Goal: Task Accomplishment & Management: Manage account settings

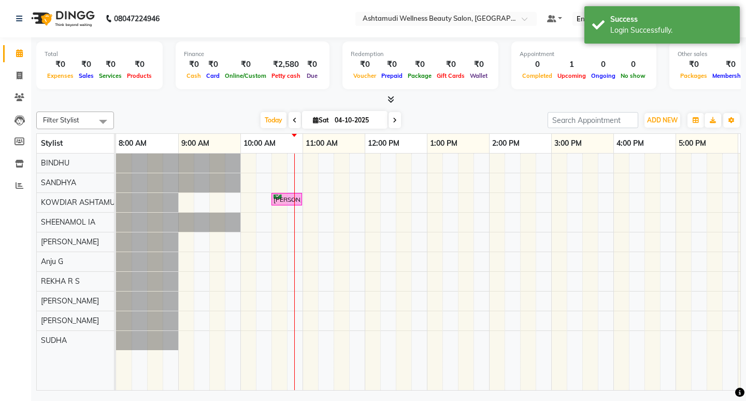
click at [286, 159] on div "[PERSON_NAME], TK01, 10:30 AM-11:00 AM, Normal Hair Cut" at bounding box center [520, 271] width 809 height 236
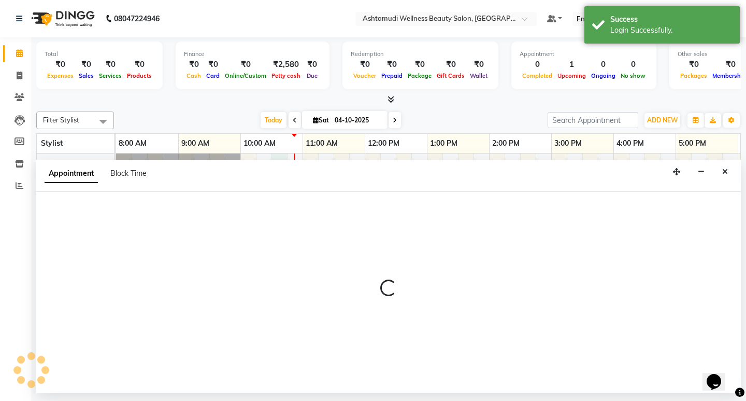
select select "27377"
select select "630"
select select "tentative"
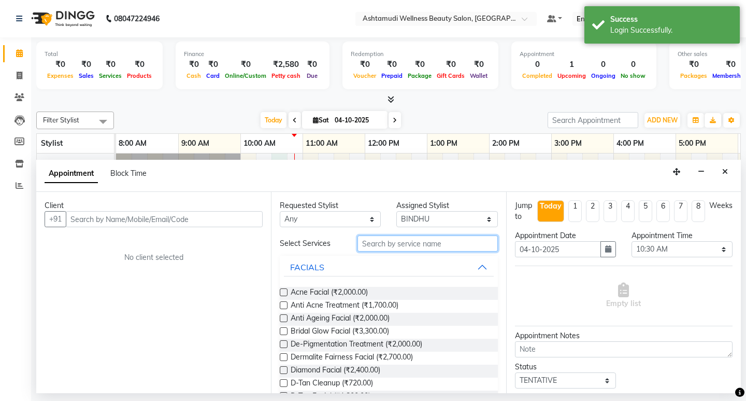
click at [374, 243] on input "text" at bounding box center [428, 243] width 140 height 16
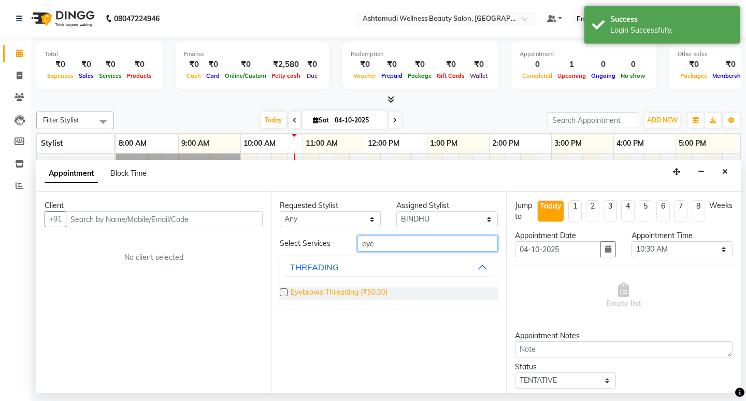
type input "eye"
click at [361, 292] on span "Eyebrows Threading (₹50.00)" at bounding box center [339, 293] width 97 height 13
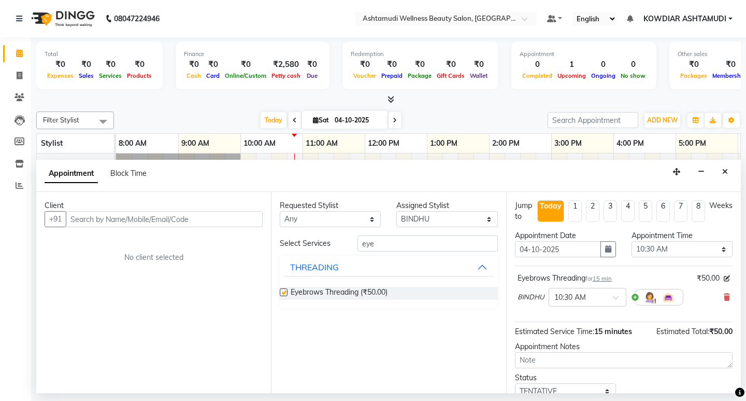
checkbox input "false"
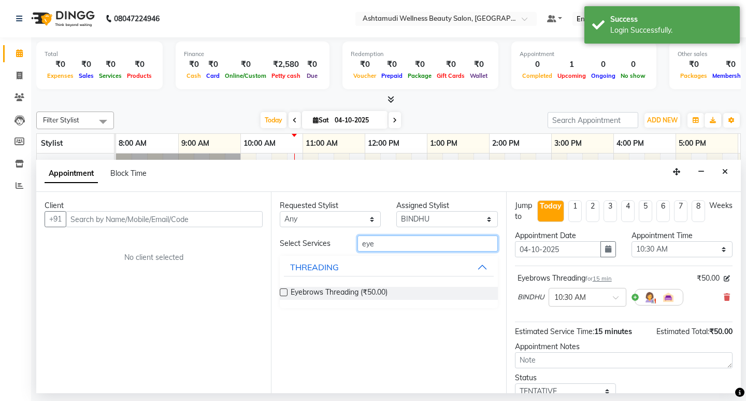
drag, startPoint x: 377, startPoint y: 245, endPoint x: 262, endPoint y: 243, distance: 115.1
click at [264, 243] on div "Client +91 No client selected Requested Stylist Any [PERSON_NAME] [PERSON_NAME]…" at bounding box center [388, 292] width 705 height 201
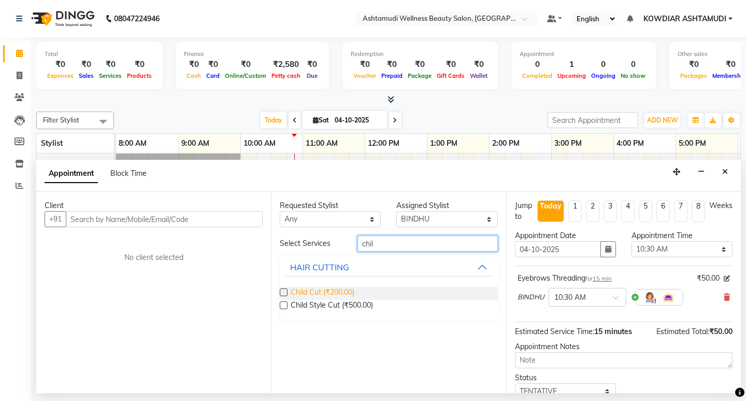
type input "chil"
click at [308, 292] on span "Child Cut (₹200.00)" at bounding box center [323, 293] width 64 height 13
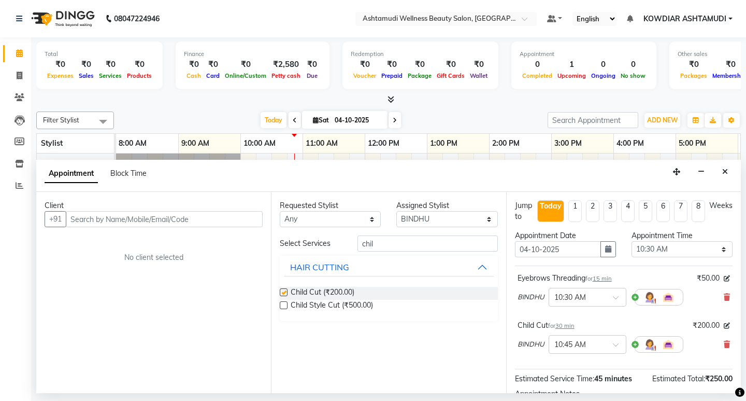
checkbox input "false"
click at [198, 222] on input "text" at bounding box center [164, 219] width 197 height 16
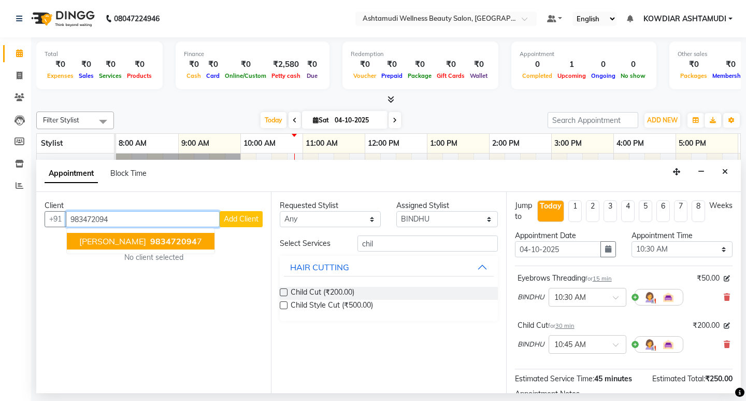
click at [150, 236] on span "983472094" at bounding box center [173, 241] width 47 height 10
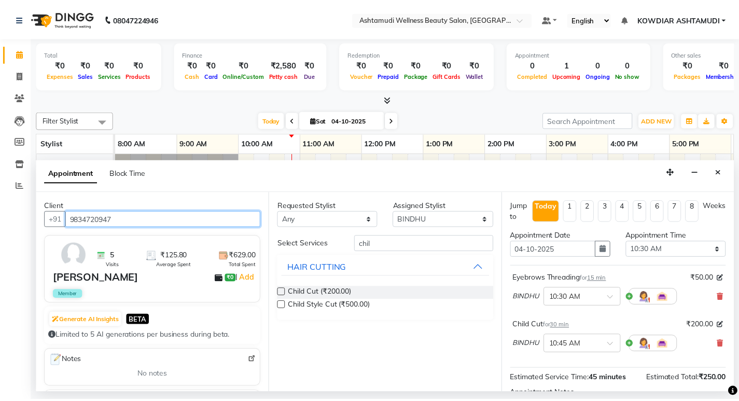
scroll to position [119, 0]
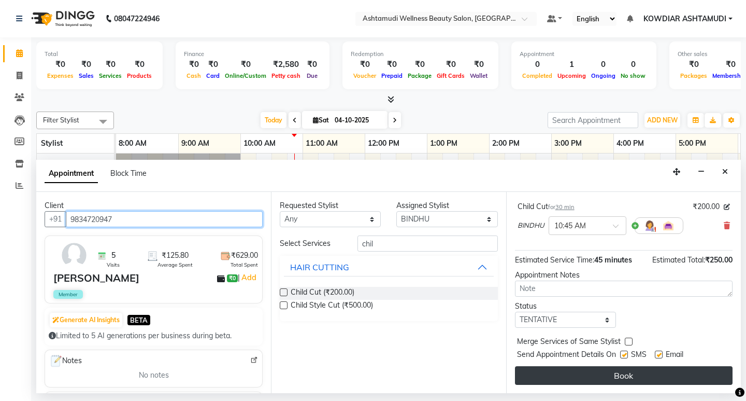
type input "9834720947"
click at [605, 368] on button "Book" at bounding box center [624, 375] width 218 height 19
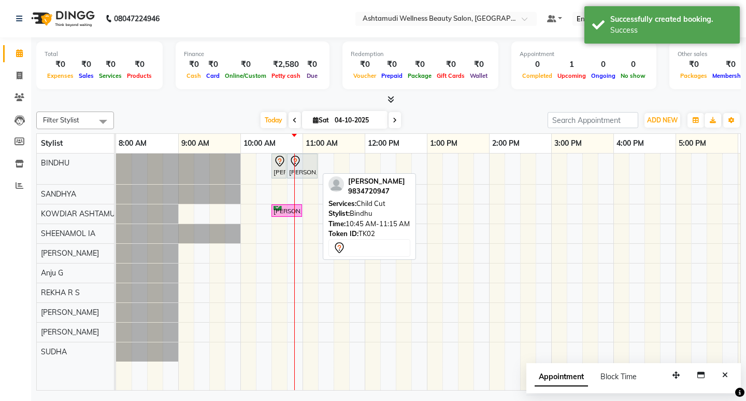
click at [304, 169] on div "[PERSON_NAME], TK02, 10:45 AM-11:15 AM, Child Cut" at bounding box center [302, 166] width 29 height 22
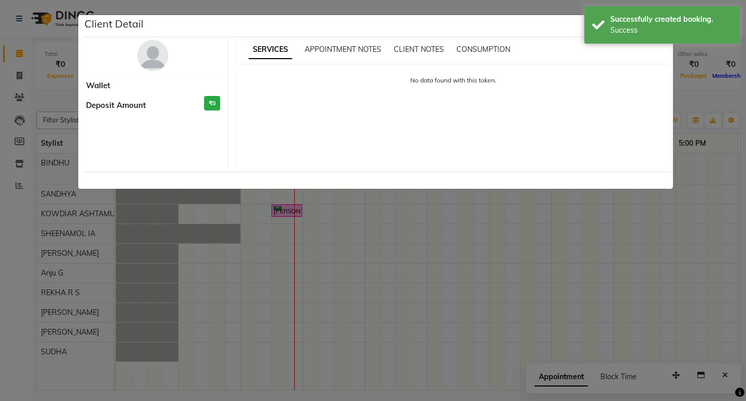
select select "7"
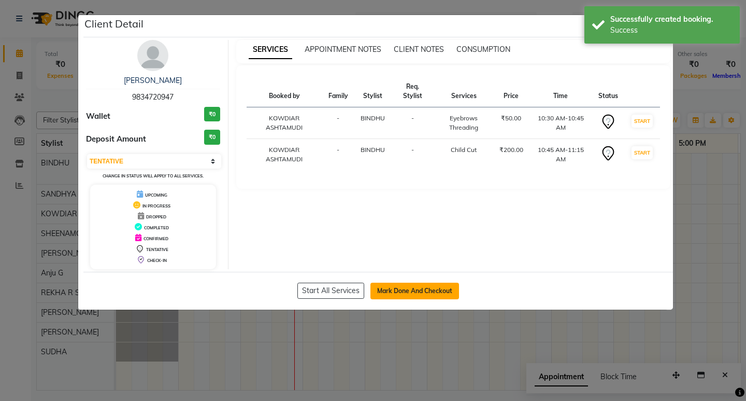
click at [399, 293] on button "Mark Done And Checkout" at bounding box center [415, 290] width 89 height 17
select select "service"
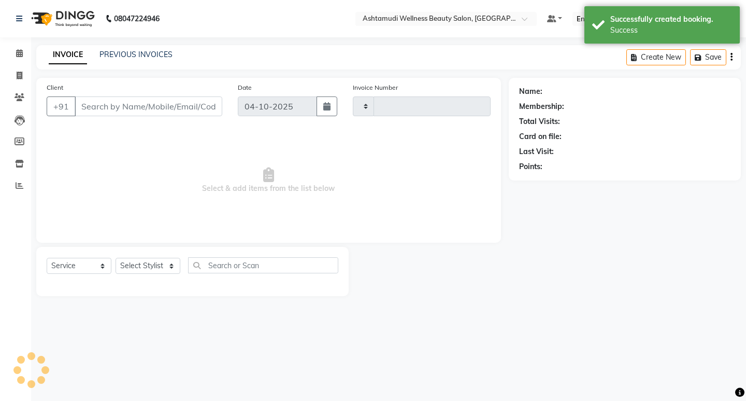
type input "2587"
select select "4668"
type input "9834720947"
select select "27377"
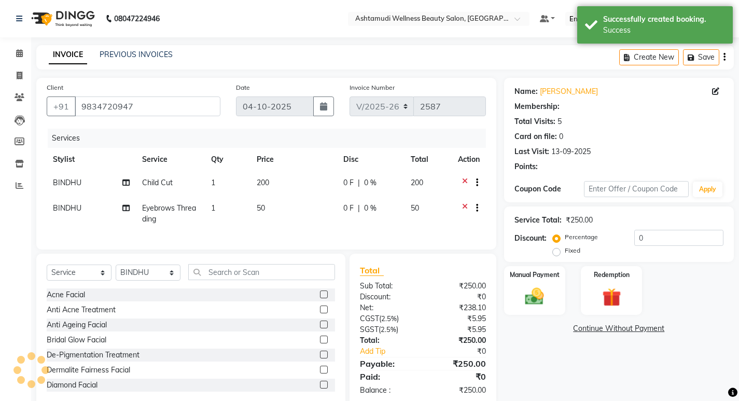
select select "2: Object"
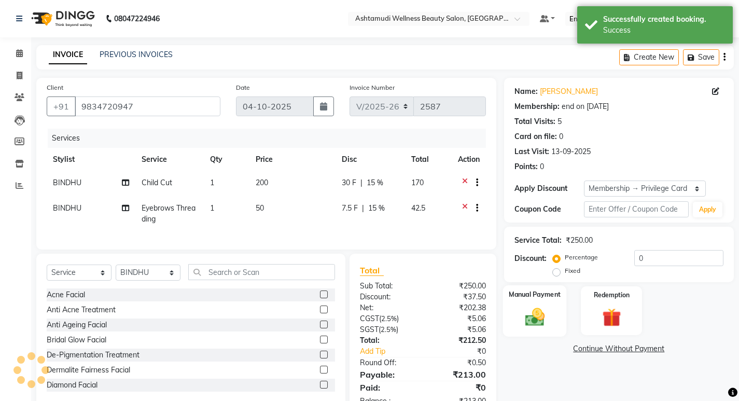
type input "15"
click at [534, 323] on img at bounding box center [534, 316] width 32 height 22
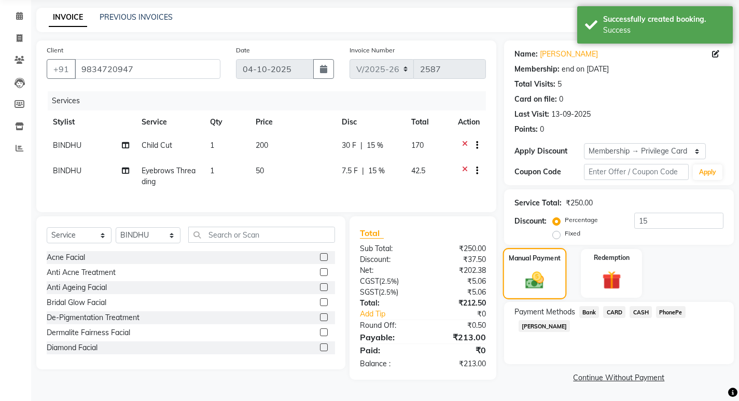
scroll to position [39, 0]
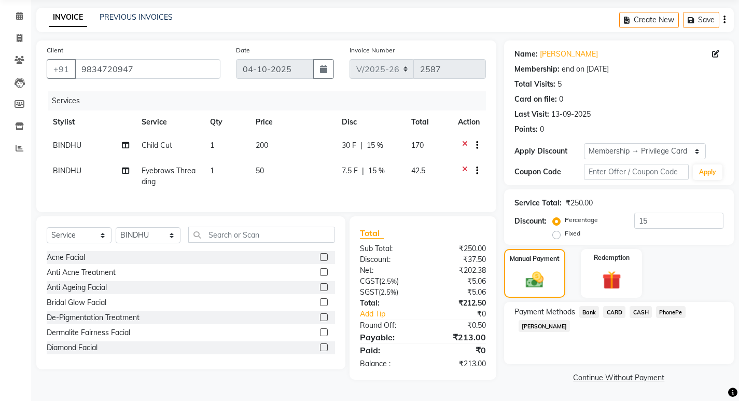
click at [160, 173] on span "Eyebrows Threading" at bounding box center [168, 176] width 54 height 20
select select "27377"
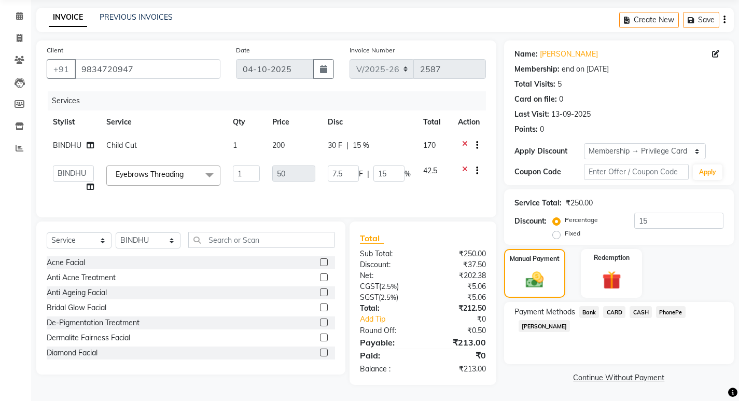
click at [131, 147] on span "Child Cut" at bounding box center [121, 144] width 31 height 9
select select "27377"
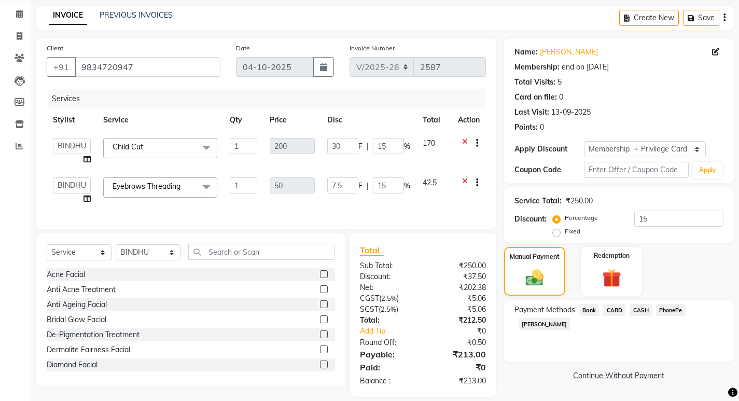
click at [131, 147] on span "Child Cut" at bounding box center [127, 146] width 31 height 9
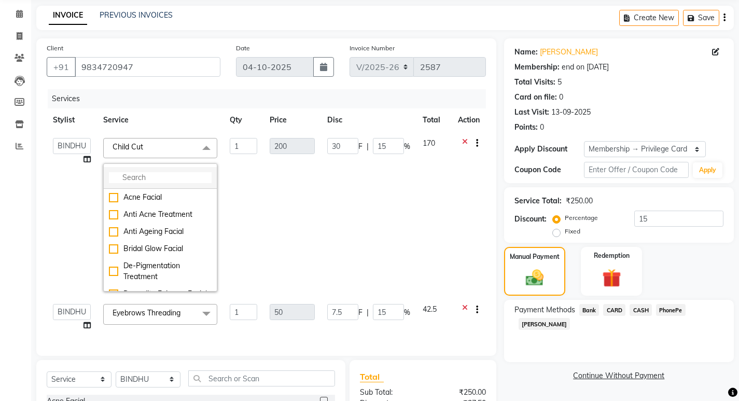
click at [146, 177] on input "multiselect-search" at bounding box center [160, 177] width 103 height 11
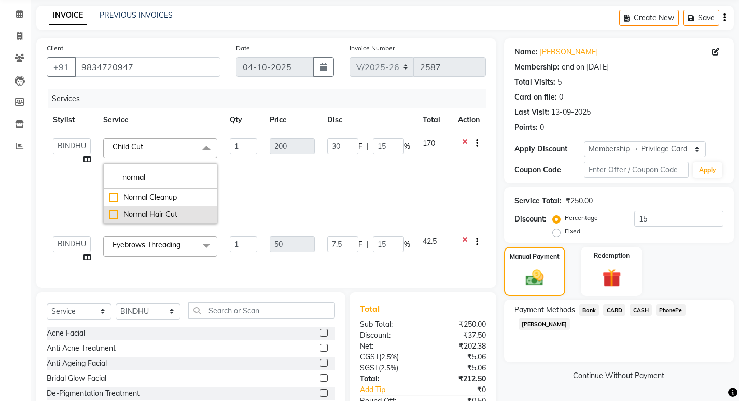
type input "normal"
click at [171, 214] on div "Normal Hair Cut" at bounding box center [160, 214] width 103 height 11
checkbox input "true"
type input "500"
type input "75"
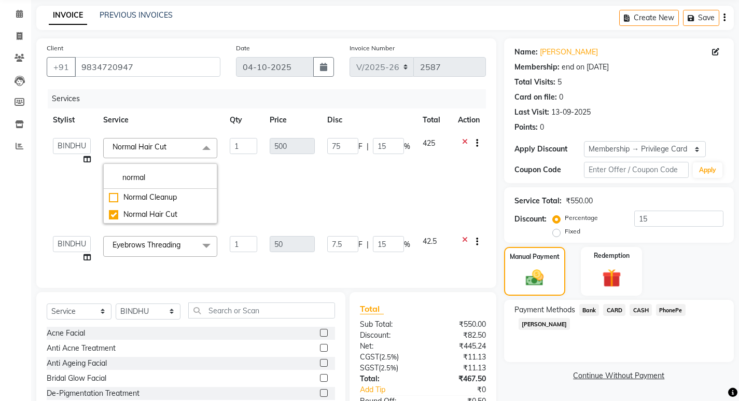
click at [259, 175] on td "1" at bounding box center [242, 181] width 39 height 98
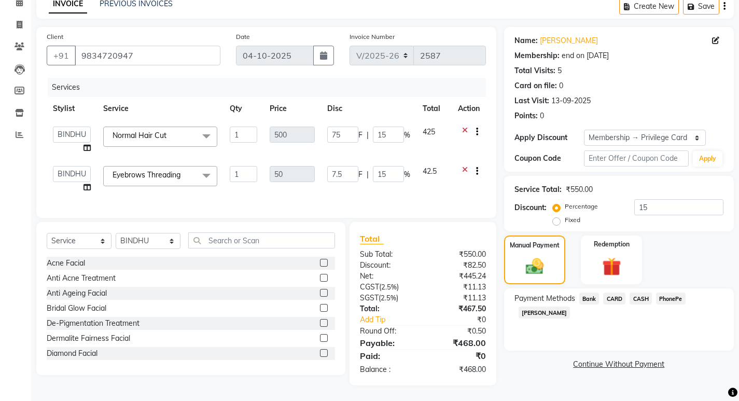
scroll to position [59, 0]
click at [506, 213] on div "Service Total: ₹550.00 Discount: Percentage Fixed 15" at bounding box center [619, 203] width 230 height 55
click at [668, 292] on span "PhonePe" at bounding box center [671, 298] width 30 height 12
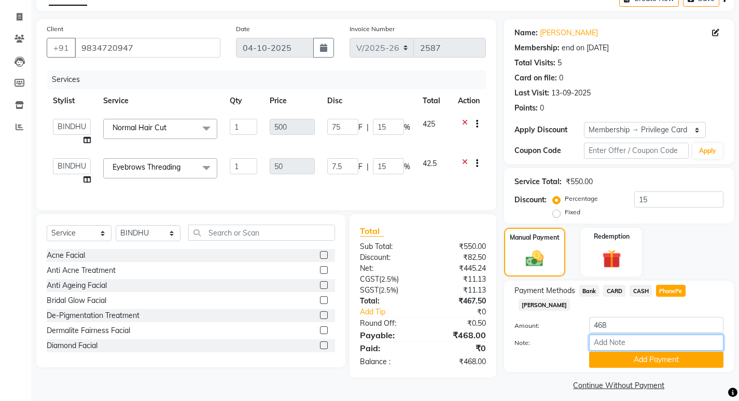
click at [653, 334] on input "Note:" at bounding box center [656, 342] width 134 height 16
type input "[PERSON_NAME]"
click at [642, 351] on button "Add Payment" at bounding box center [656, 359] width 134 height 16
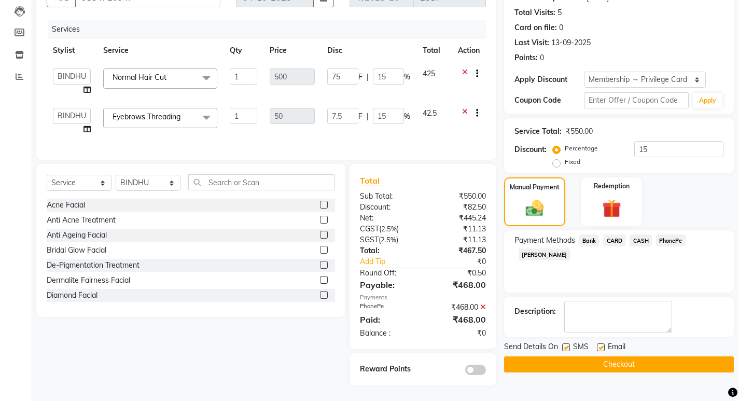
scroll to position [117, 0]
click at [601, 343] on label at bounding box center [601, 347] width 8 height 8
click at [601, 344] on input "checkbox" at bounding box center [600, 347] width 7 height 7
checkbox input "false"
click at [568, 341] on div "SMS" at bounding box center [579, 347] width 35 height 13
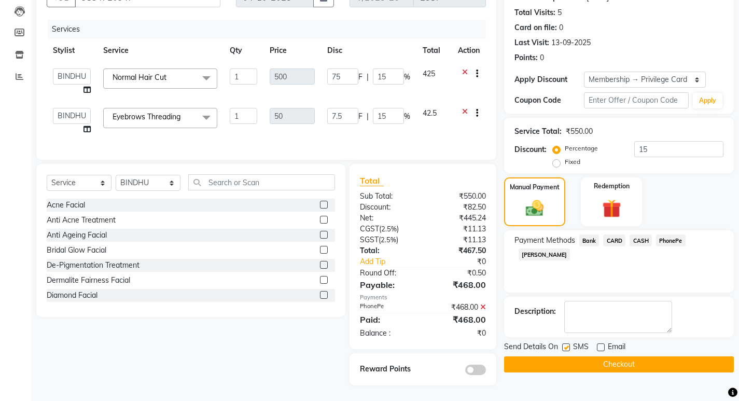
click at [568, 343] on label at bounding box center [566, 347] width 8 height 8
click at [568, 344] on input "checkbox" at bounding box center [565, 347] width 7 height 7
checkbox input "false"
click at [563, 361] on button "Checkout" at bounding box center [619, 364] width 230 height 16
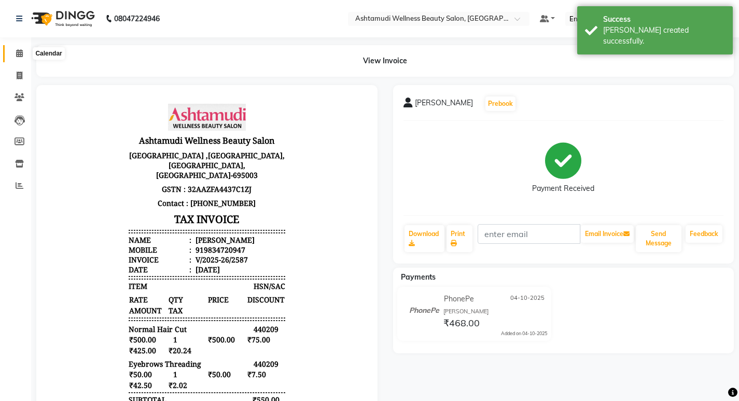
click at [18, 59] on span at bounding box center [19, 54] width 18 height 12
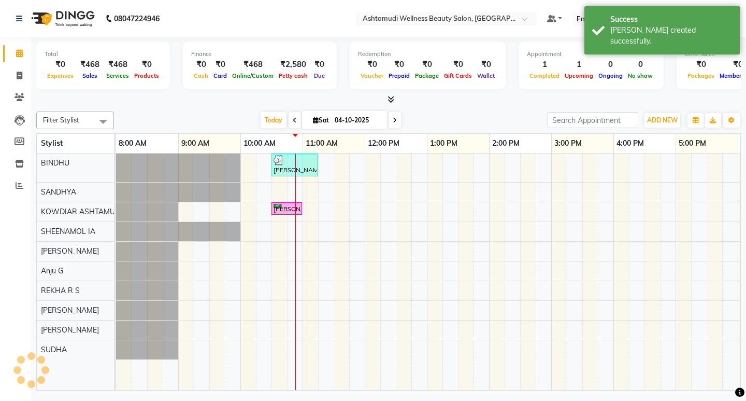
drag, startPoint x: 188, startPoint y: 30, endPoint x: 67, endPoint y: 50, distance: 122.0
click at [188, 30] on nav "08047224946 Select Location × Ashtamudi Wellness Beauty Salon, Kowdiar Default …" at bounding box center [373, 18] width 746 height 37
click at [19, 58] on span at bounding box center [19, 54] width 18 height 12
click at [22, 76] on icon at bounding box center [20, 76] width 6 height 8
select select "service"
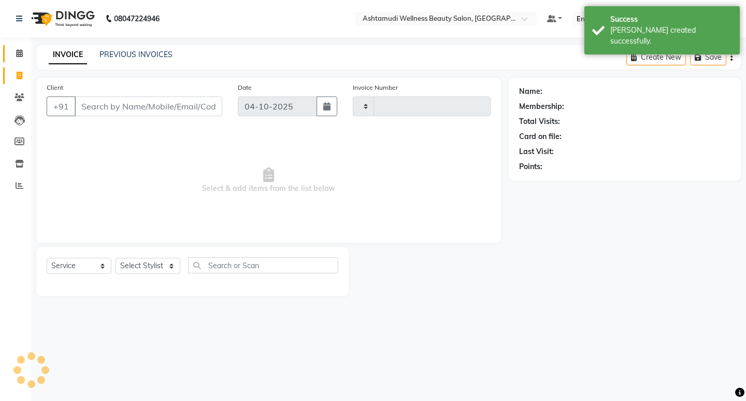
type input "2588"
select select "4668"
click at [15, 56] on span at bounding box center [19, 54] width 18 height 12
